Goal: Task Accomplishment & Management: Manage account settings

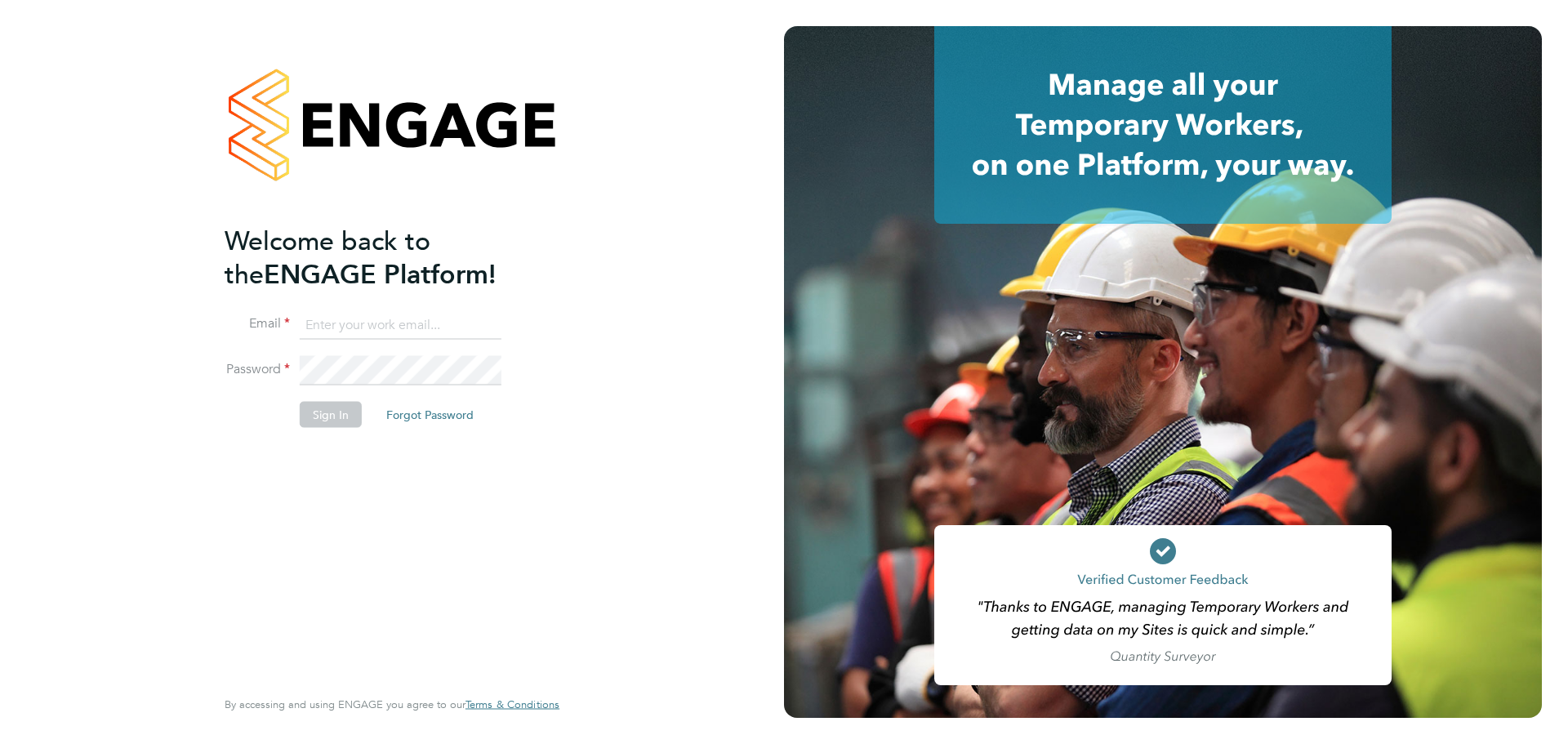
type input "[PERSON_NAME][EMAIL_ADDRESS][PERSON_NAME][DOMAIN_NAME]"
click at [339, 476] on div "Welcome back to the ENGAGE Platform! Email [PERSON_NAME][EMAIL_ADDRESS][PERSON_…" at bounding box center [383, 453] width 318 height 460
click at [328, 409] on button "Sign In" at bounding box center [331, 414] width 62 height 26
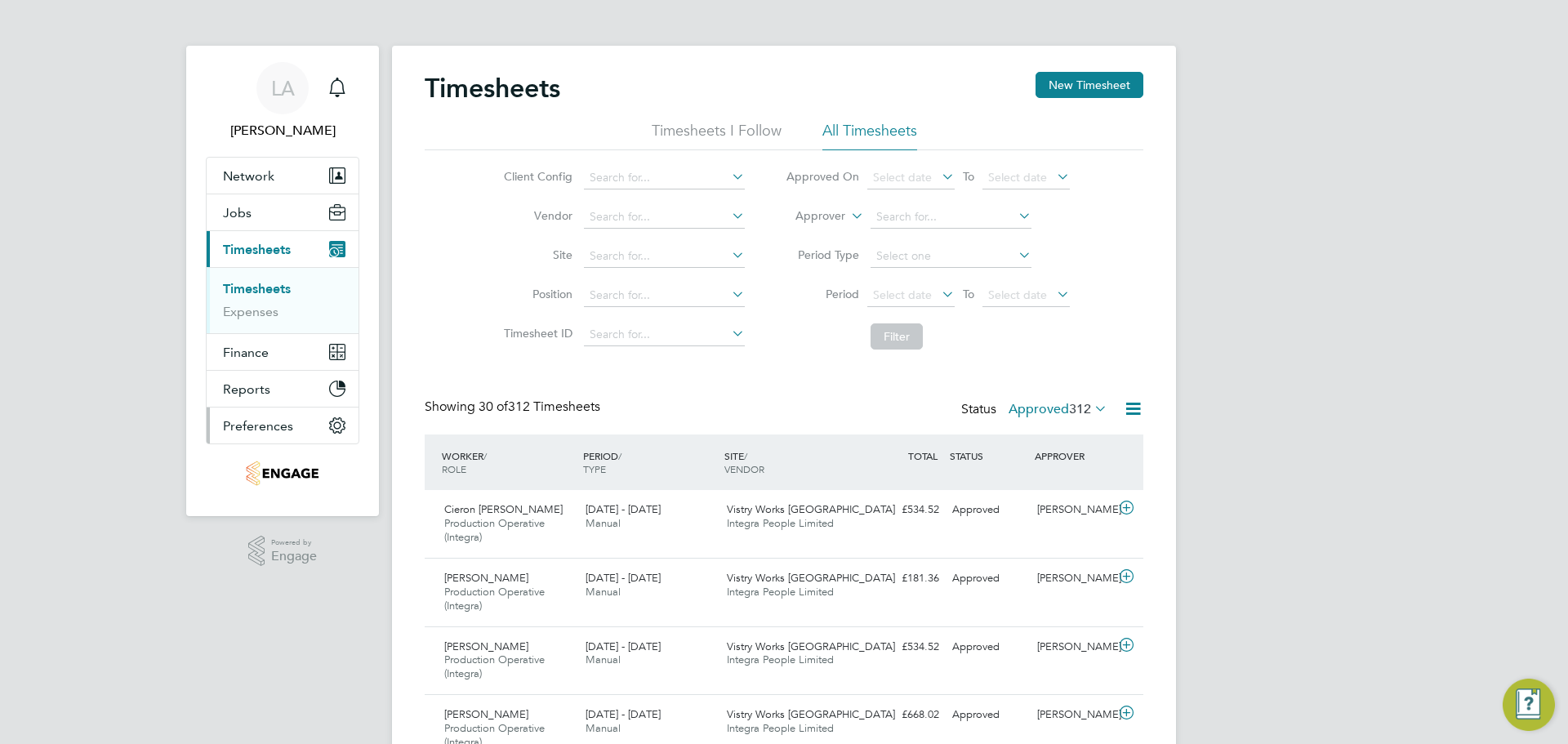
click at [332, 433] on button "Preferences" at bounding box center [282, 425] width 152 height 36
